Goal: Task Accomplishment & Management: Complete application form

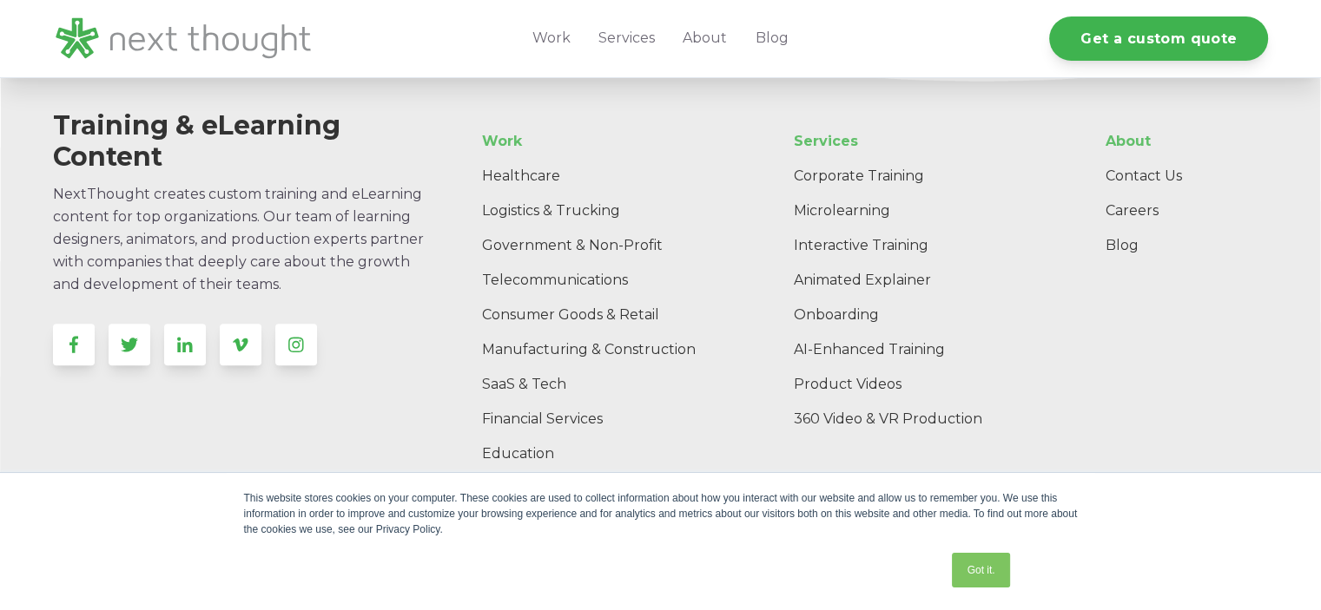
scroll to position [8576, 0]
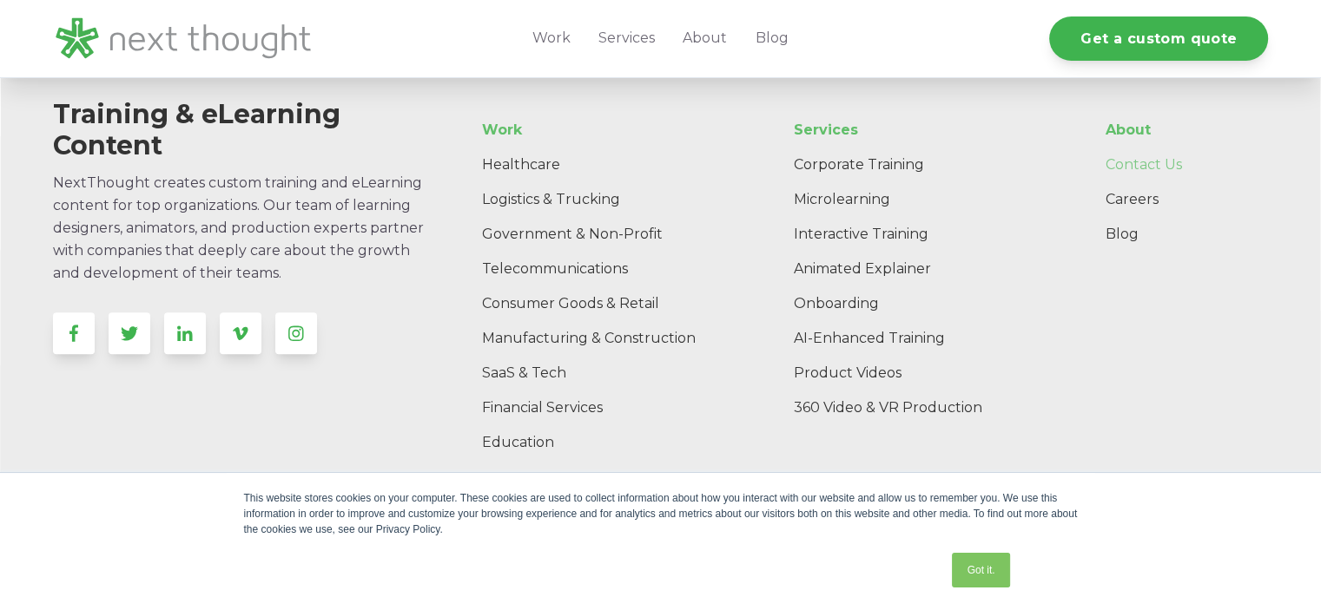
click at [1158, 182] on link "Contact Us" at bounding box center [1180, 165] width 176 height 35
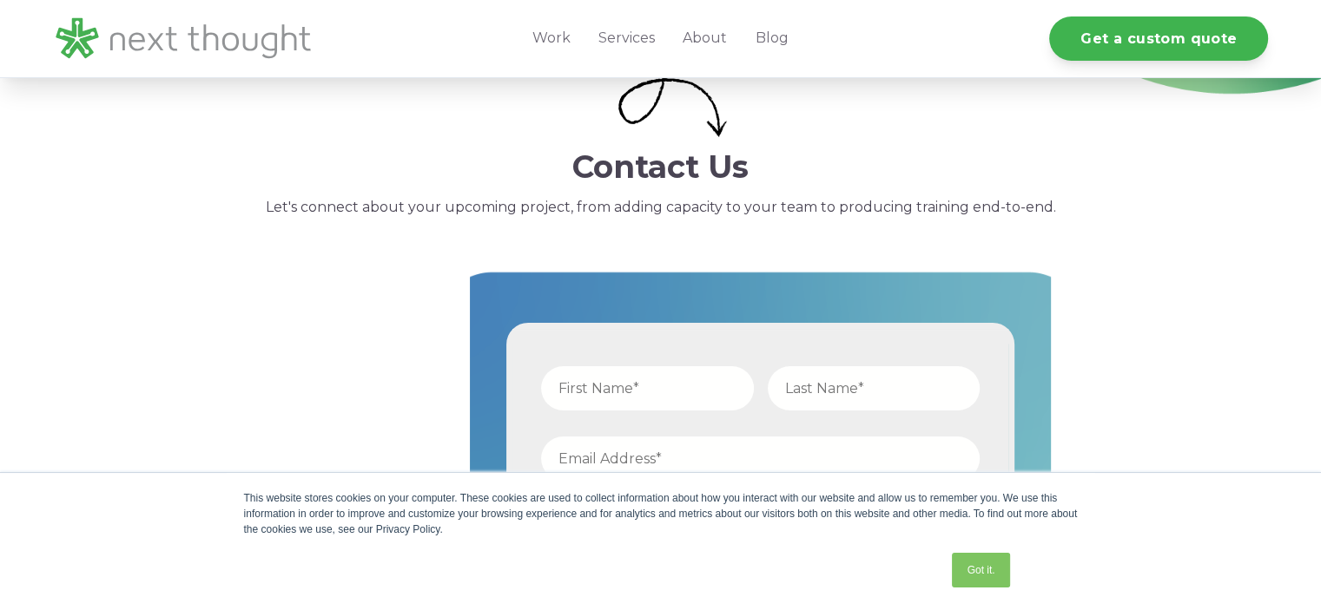
scroll to position [335, 0]
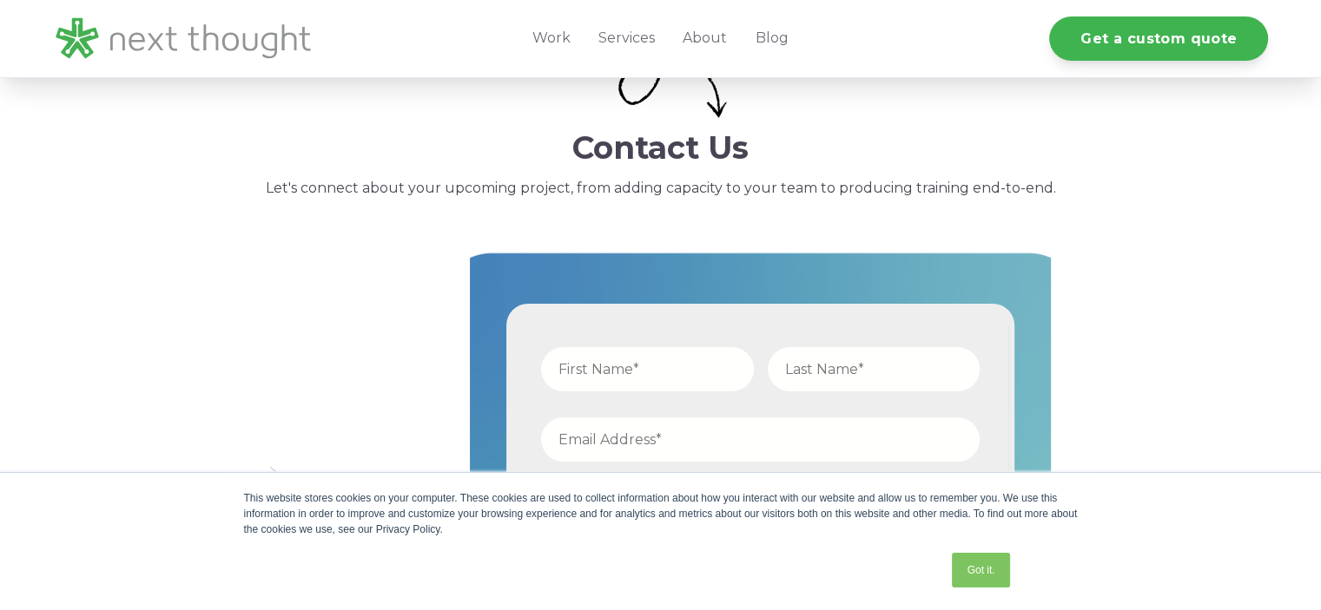
drag, startPoint x: 1323, startPoint y: 111, endPoint x: 1333, endPoint y: 186, distance: 75.3
click at [978, 569] on link "Got it." at bounding box center [980, 570] width 57 height 35
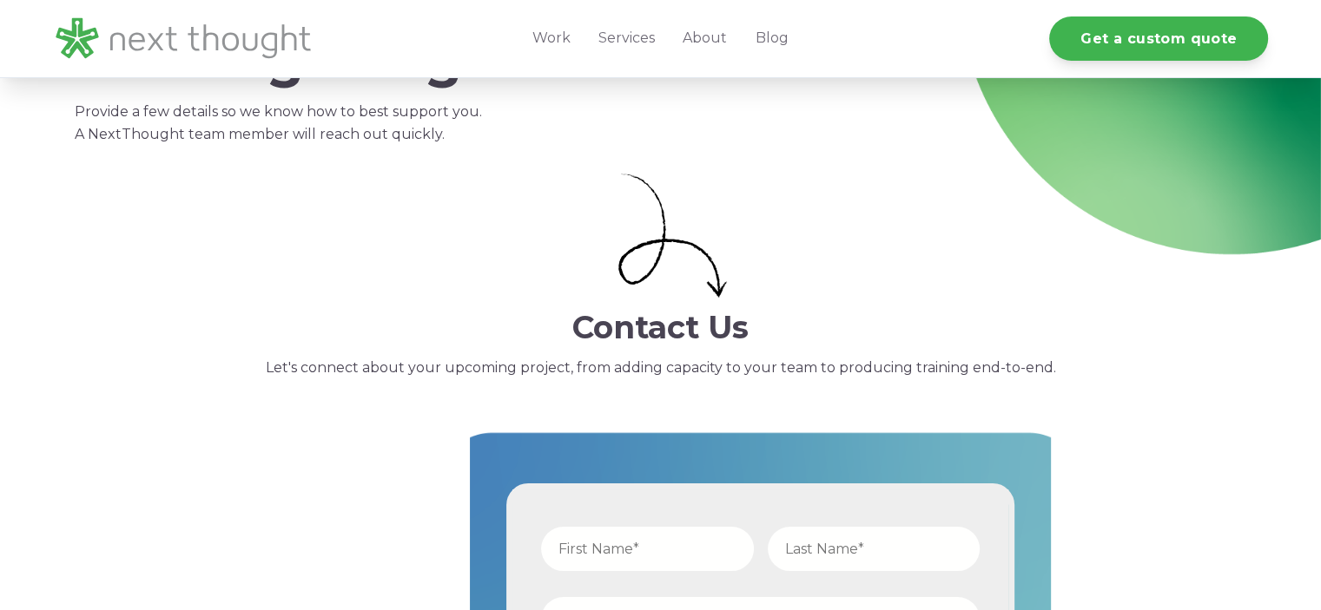
scroll to position [158, 0]
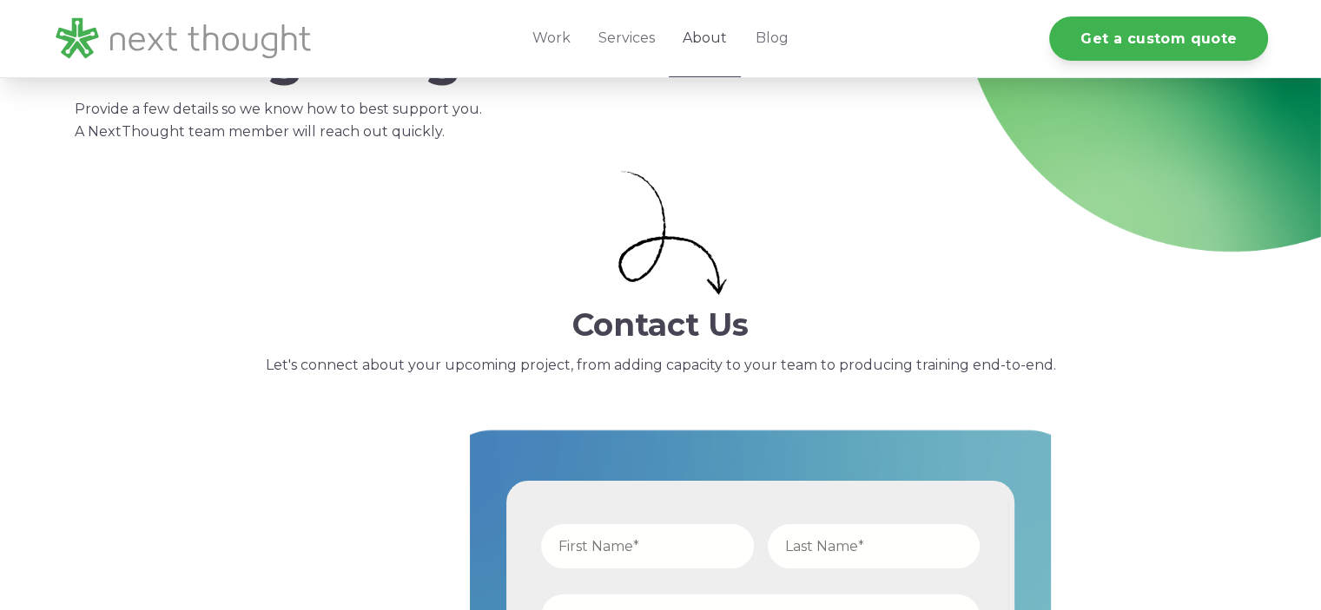
click at [705, 32] on link "About" at bounding box center [705, 38] width 72 height 77
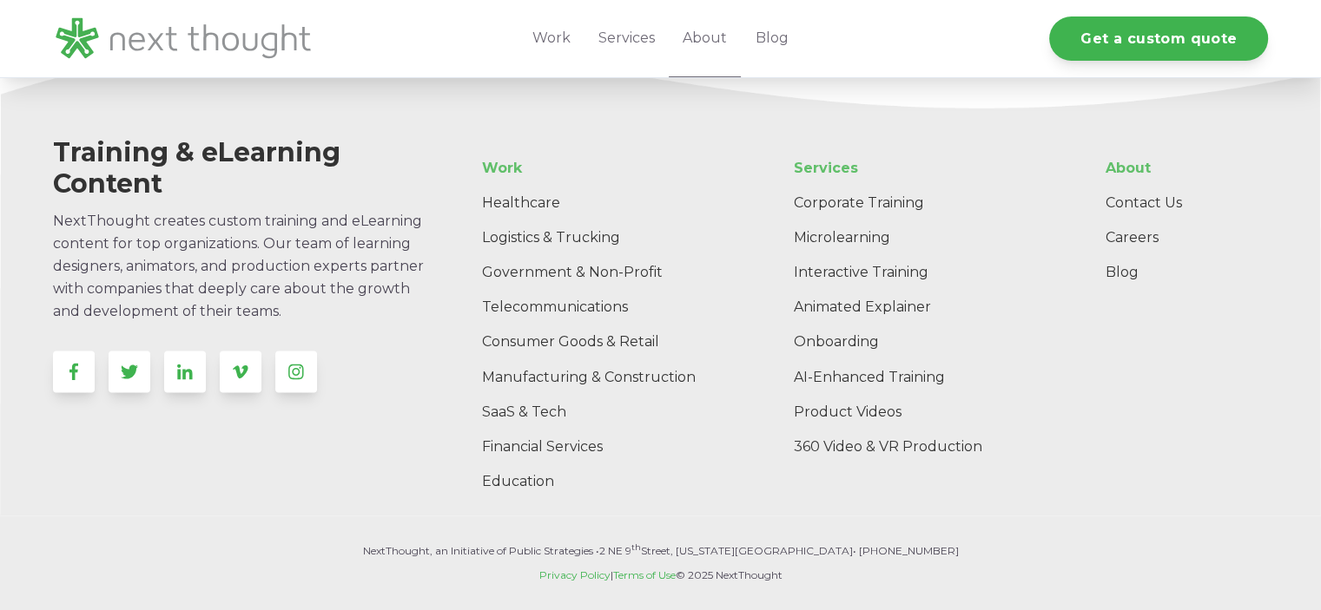
scroll to position [2922, 0]
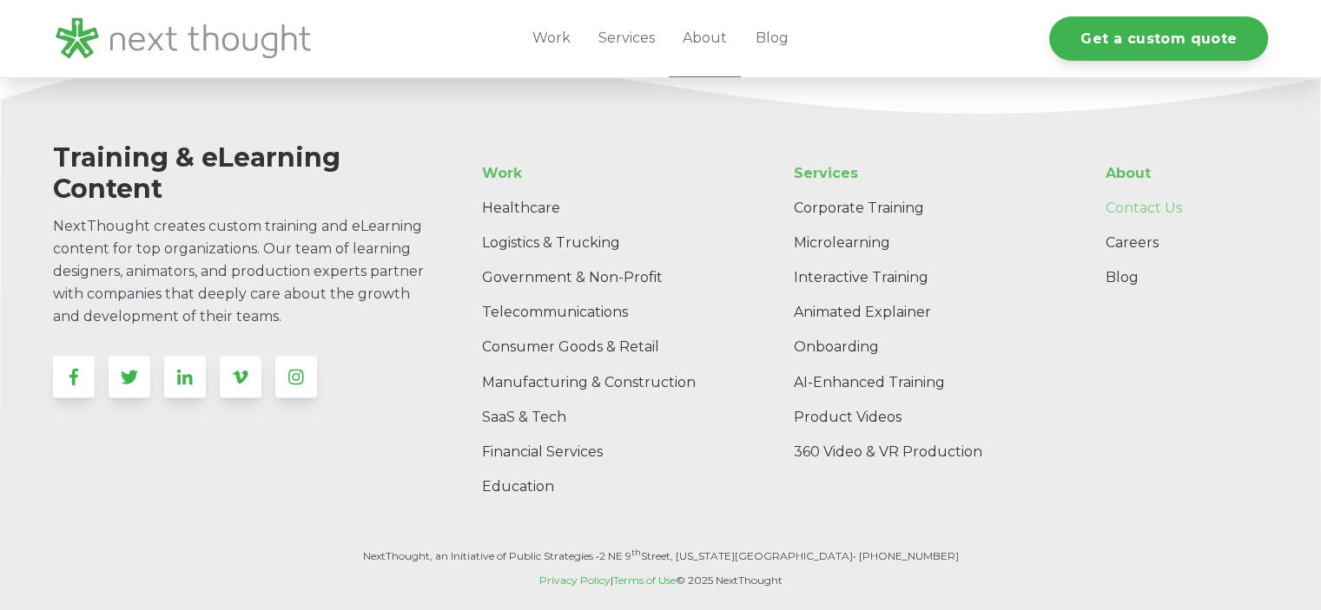
click at [1139, 191] on link "Contact Us" at bounding box center [1180, 208] width 176 height 35
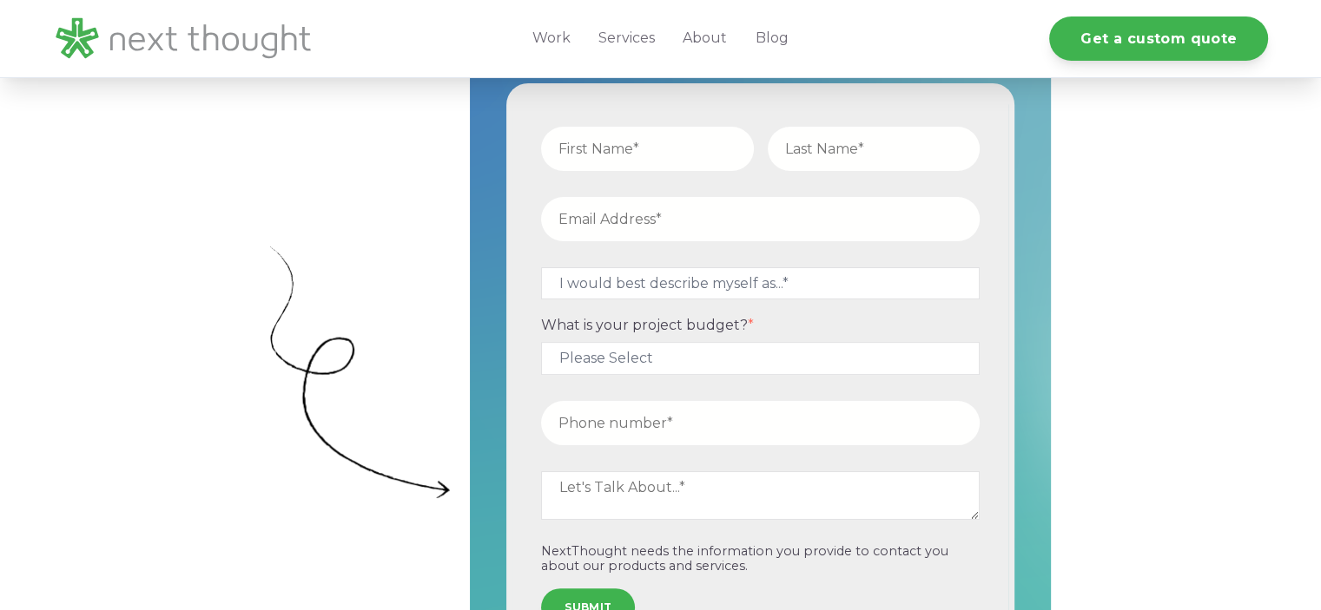
scroll to position [566, 0]
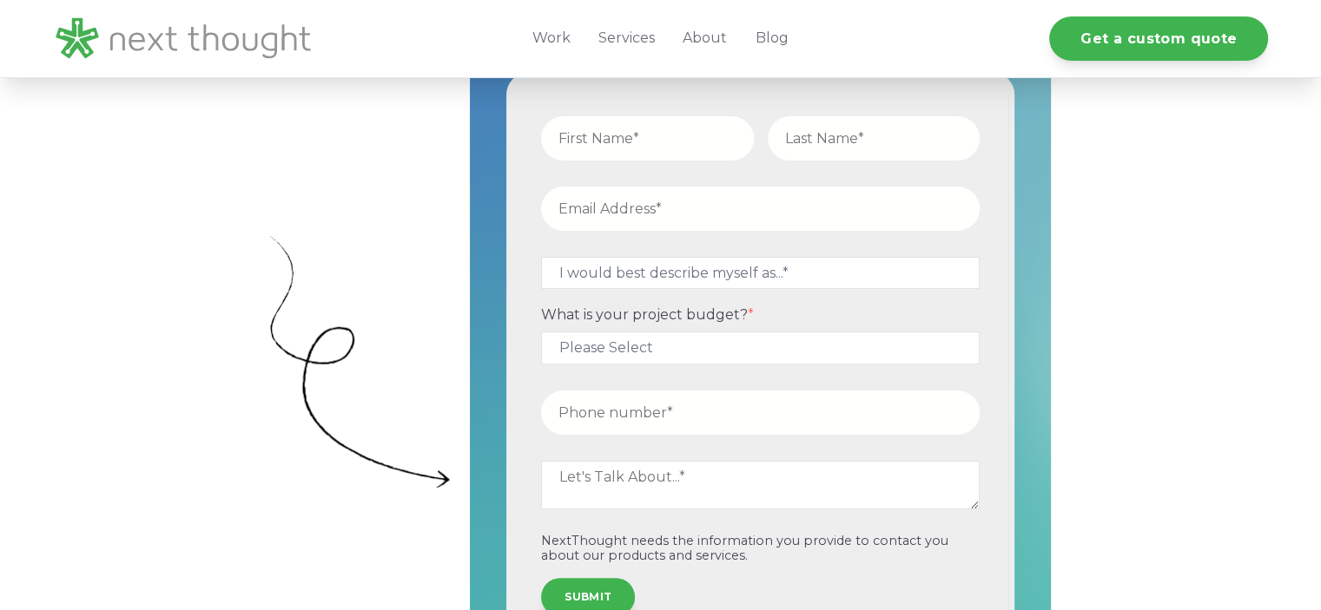
click at [667, 131] on input "text" at bounding box center [647, 138] width 213 height 44
type input "Andrew"
type input "Sholl"
type input "andrewjsholl@gmail.com"
type input "12694202848"
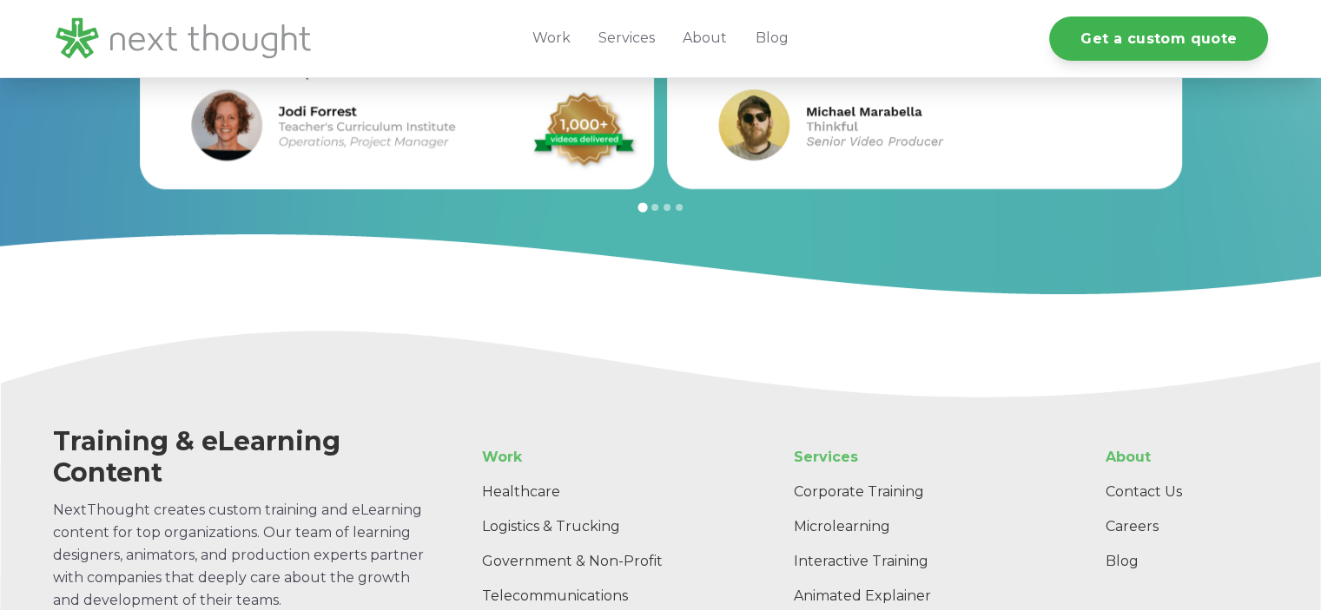
scroll to position [1996, 0]
